Goal: Information Seeking & Learning: Learn about a topic

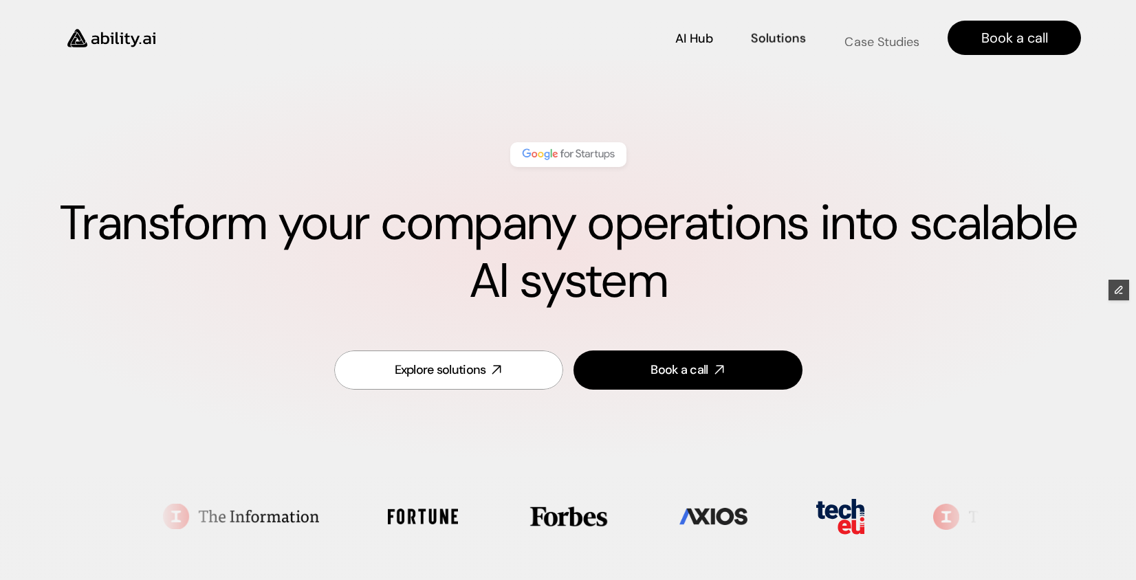
click at [859, 39] on p "Case Studies" at bounding box center [881, 41] width 75 height 17
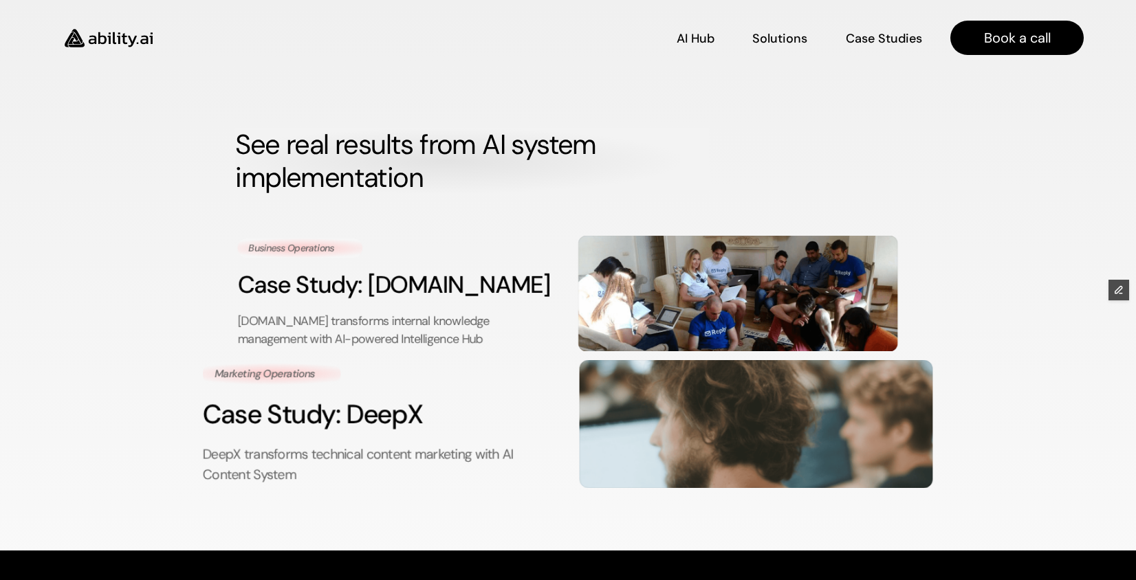
click at [389, 427] on h3 "Case Study: DeepX" at bounding box center [380, 414] width 354 height 37
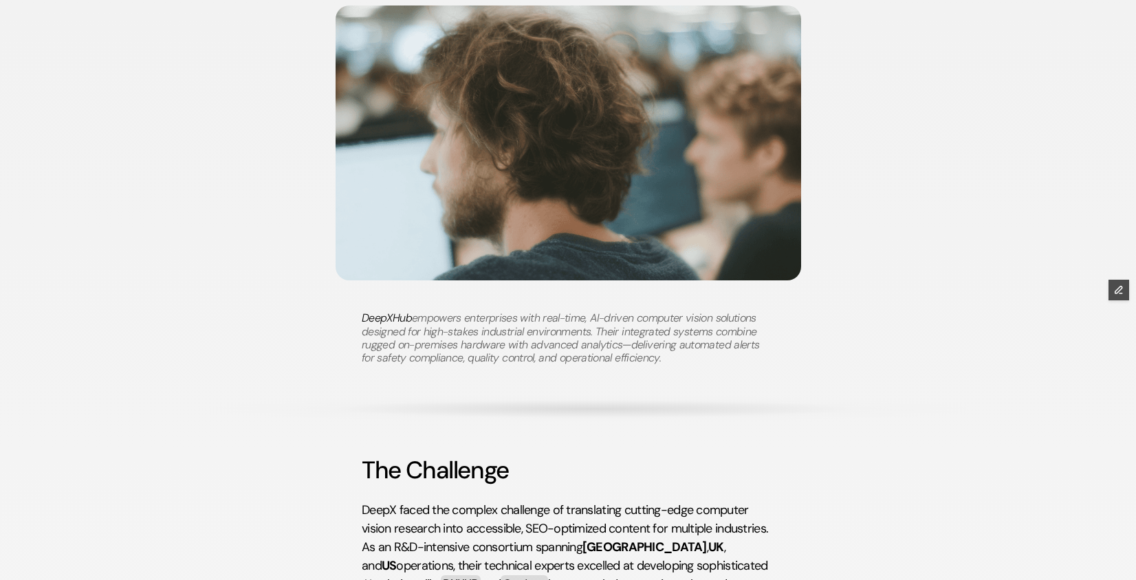
scroll to position [439, 0]
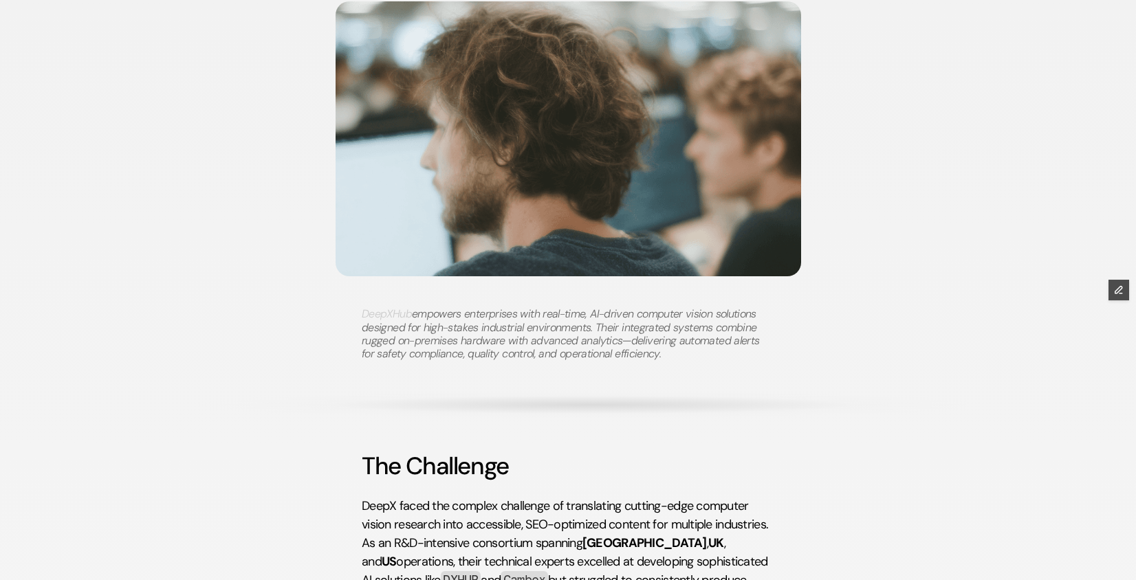
click at [389, 312] on link "DeepXHub" at bounding box center [387, 314] width 50 height 14
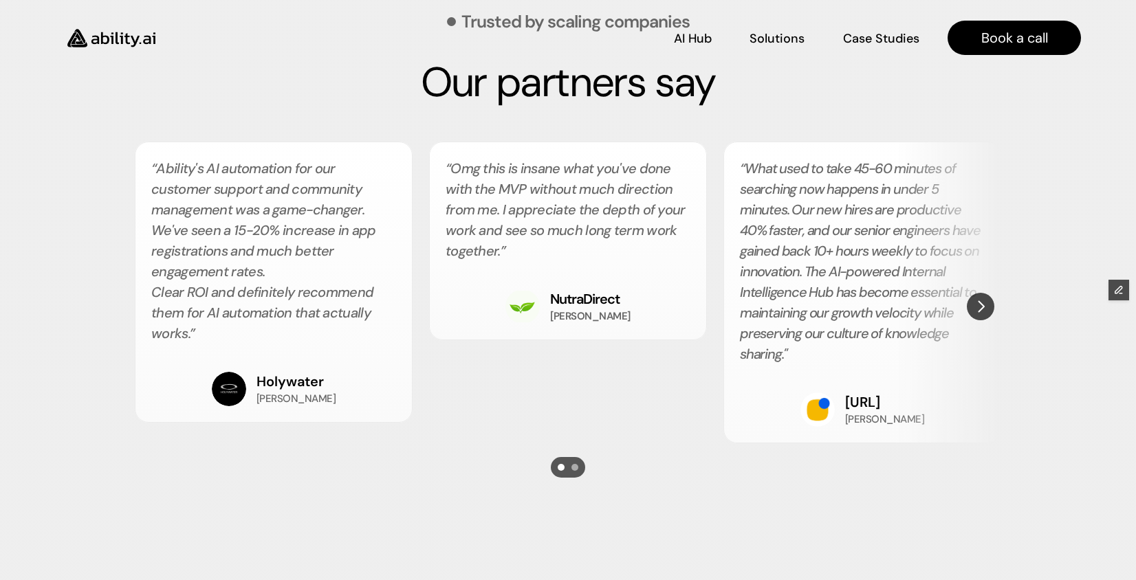
scroll to position [3733, 0]
click at [977, 311] on img "Next" at bounding box center [979, 306] width 27 height 27
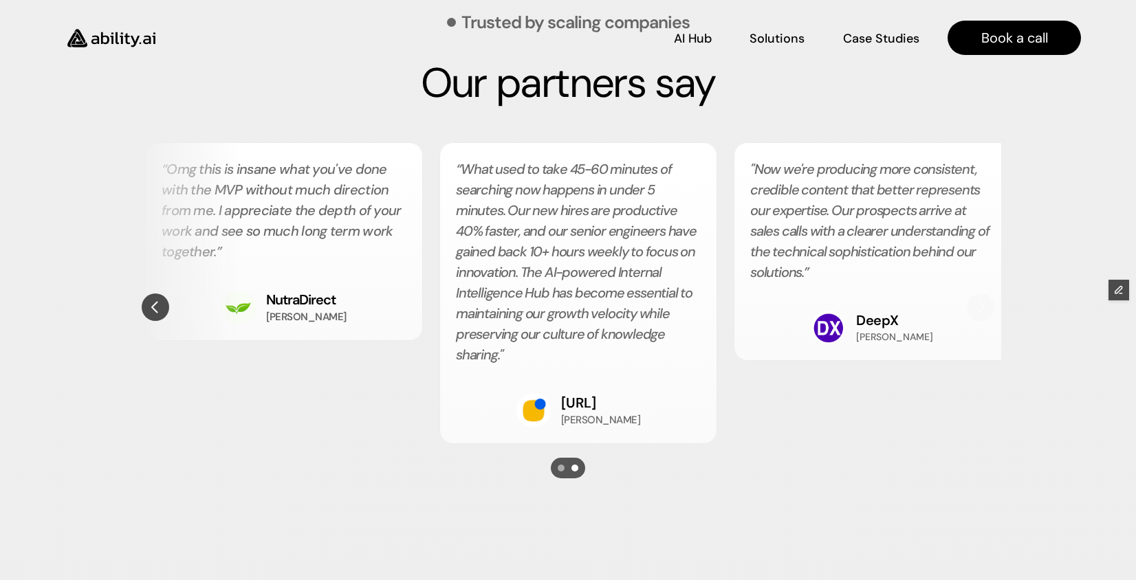
scroll to position [0, 294]
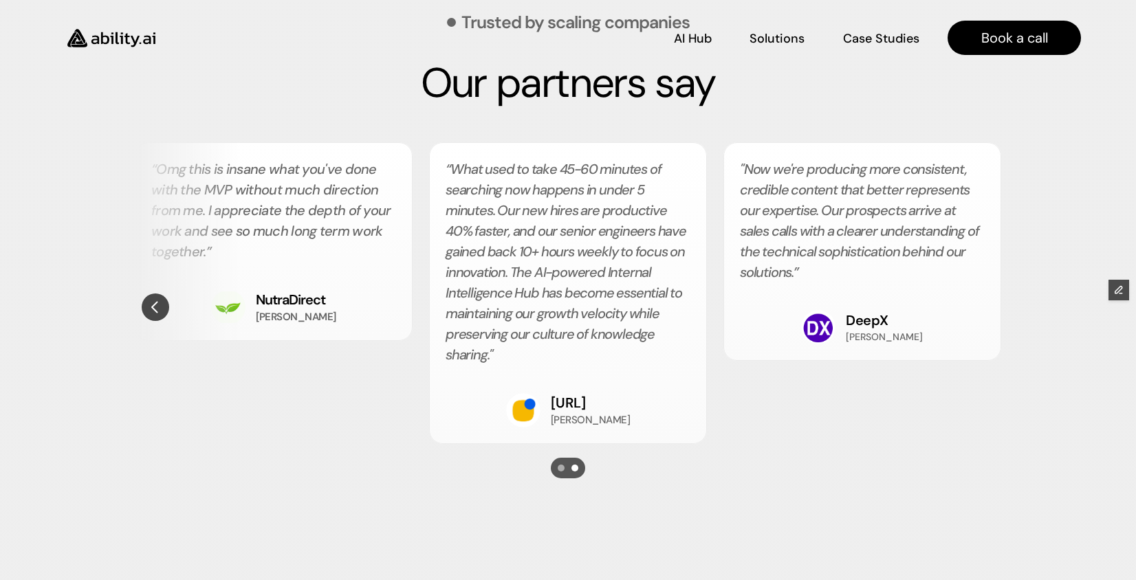
click at [586, 393] on p "Reply.ai" at bounding box center [568, 402] width 35 height 21
click at [156, 308] on img "Previous" at bounding box center [155, 306] width 27 height 27
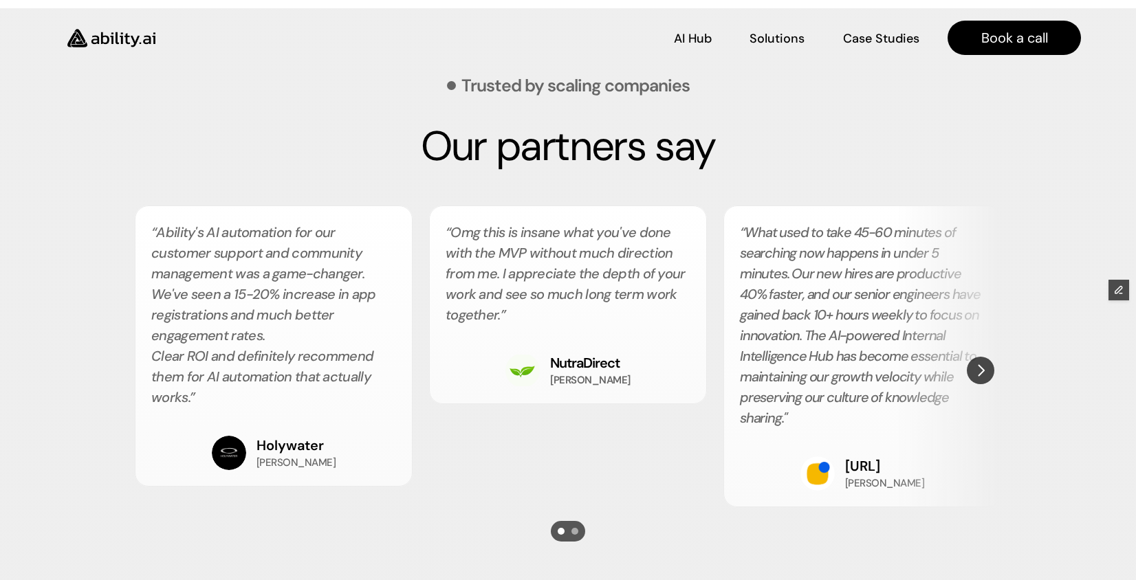
scroll to position [3670, 0]
click at [970, 384] on h2 "“ What used to take 45-60 minutes of searching now happens in under 5 minutes. …" at bounding box center [862, 325] width 245 height 206
click at [976, 375] on img "Next" at bounding box center [979, 370] width 27 height 27
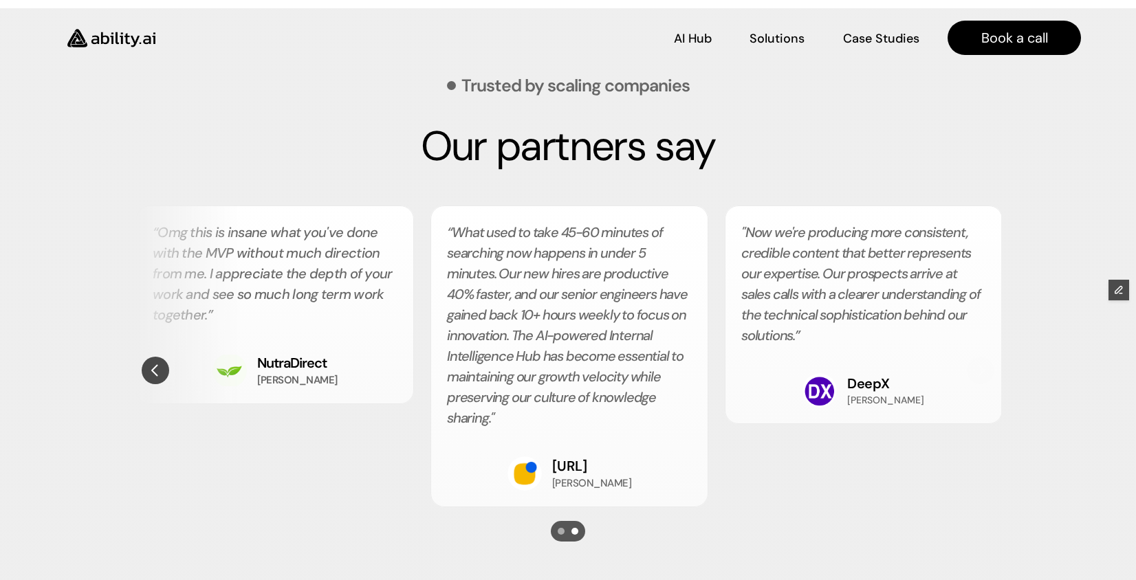
scroll to position [0, 294]
click at [157, 370] on img "Previous" at bounding box center [155, 370] width 27 height 27
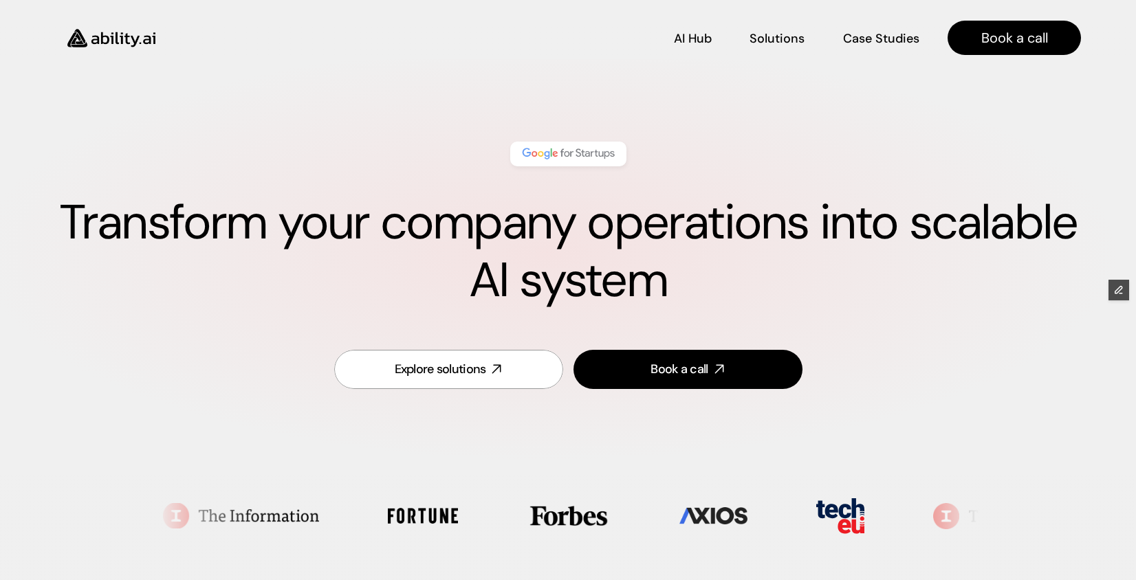
scroll to position [0, 0]
